Goal: Transaction & Acquisition: Obtain resource

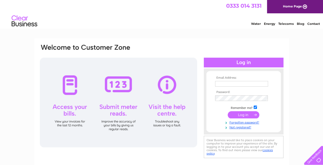
click at [223, 81] on td at bounding box center [244, 84] width 60 height 8
click at [223, 83] on input "text" at bounding box center [241, 84] width 53 height 6
type input "[EMAIL_ADDRESS][DOMAIN_NAME]"
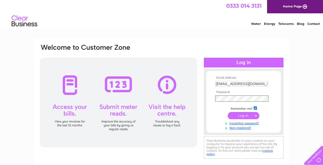
click at [228, 112] on input "submit" at bounding box center [244, 115] width 32 height 7
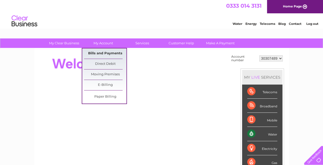
click at [105, 52] on link "Bills and Payments" at bounding box center [105, 54] width 42 height 10
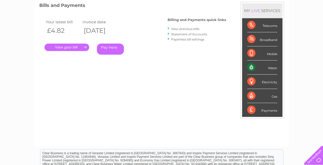
scroll to position [72, 0]
click at [185, 28] on link "View previous bills" at bounding box center [185, 29] width 28 height 4
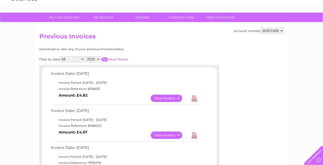
scroll to position [29, 0]
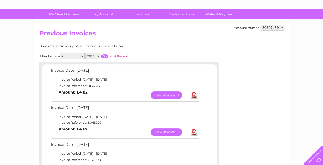
click at [191, 133] on link "Download" at bounding box center [194, 132] width 6 height 7
click at [160, 131] on link "View" at bounding box center [170, 132] width 38 height 7
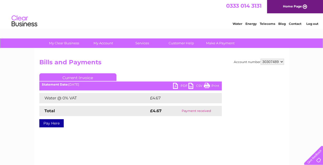
click at [180, 85] on link "PDF" at bounding box center [180, 86] width 15 height 7
